Goal: Navigation & Orientation: Find specific page/section

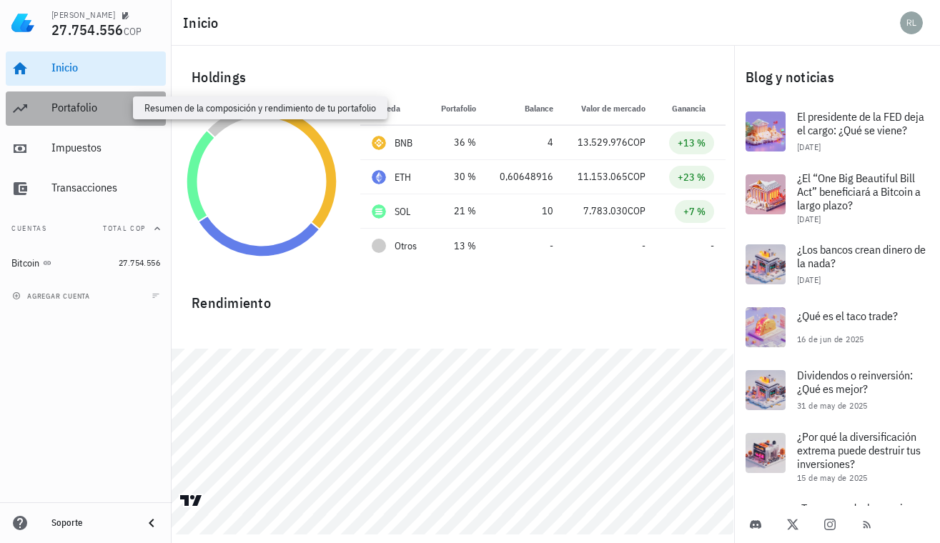
click at [72, 106] on div "Portafolio" at bounding box center [105, 108] width 109 height 14
